Goal: Find specific page/section: Find specific page/section

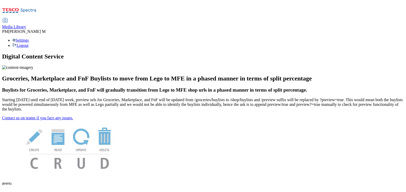
click at [26, 25] on span "Media Library" at bounding box center [14, 27] width 24 height 4
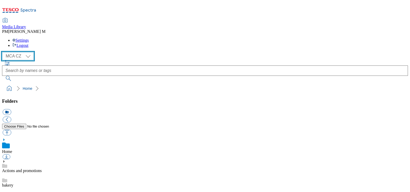
click at [24, 52] on select "MCA CZ MCA HU MCA SK" at bounding box center [18, 56] width 32 height 8
select select "flare-mca-sk"
click at [3, 52] on select "MCA CZ MCA HU MCA SK" at bounding box center [18, 56] width 32 height 8
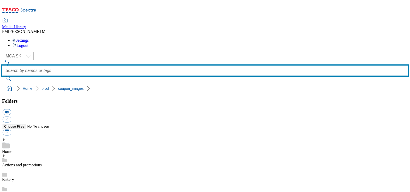
click at [152, 65] on input "text" at bounding box center [205, 70] width 406 height 10
type input "s47"
click at [2, 76] on button "submit" at bounding box center [8, 78] width 13 height 5
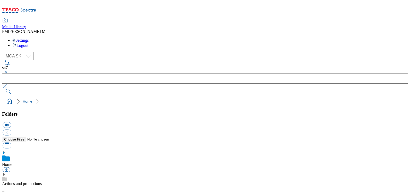
click at [8, 70] on button "button" at bounding box center [5, 71] width 6 height 3
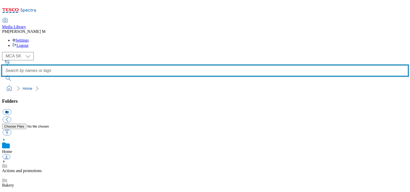
click at [155, 65] on input "text" at bounding box center [205, 70] width 406 height 10
type input "S47"
click at [2, 76] on button "submit" at bounding box center [8, 78] width 13 height 5
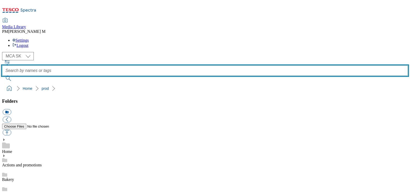
click at [183, 65] on input "text" at bounding box center [205, 70] width 406 height 10
type input "S47"
click at [2, 76] on button "submit" at bounding box center [8, 78] width 13 height 5
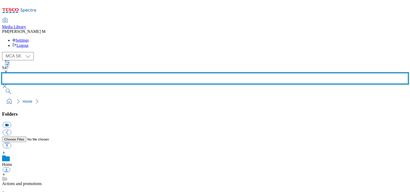
scroll to position [22, 0]
